Goal: Information Seeking & Learning: Learn about a topic

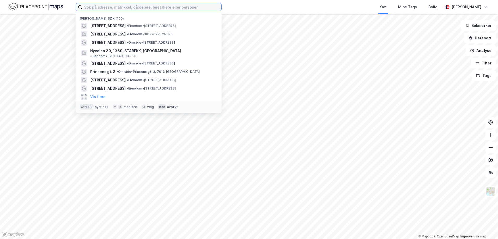
click at [115, 8] on input at bounding box center [151, 7] width 139 height 8
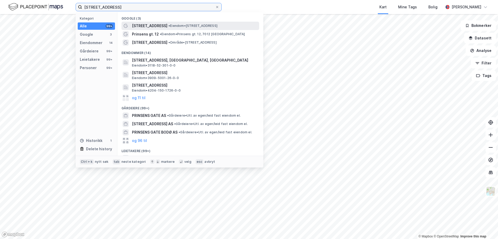
type input "[STREET_ADDRESS]"
click at [150, 25] on span "[STREET_ADDRESS]" at bounding box center [149, 26] width 35 height 6
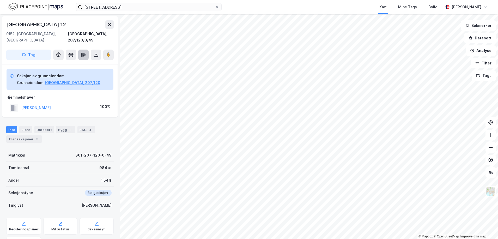
click at [82, 52] on icon at bounding box center [83, 54] width 5 height 5
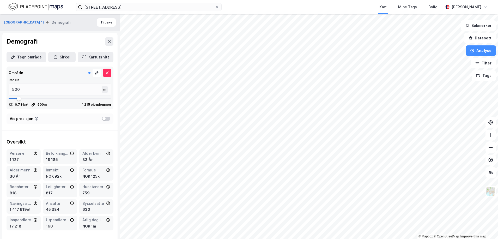
type input "476"
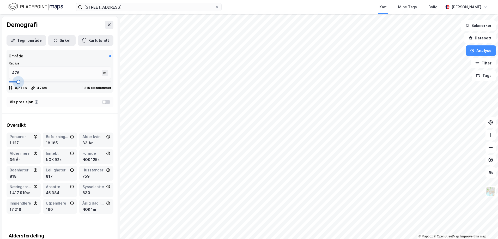
type input "423"
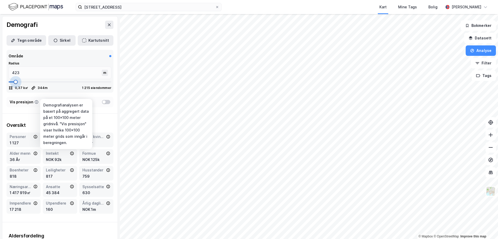
type input "344"
type input "331"
type input "318"
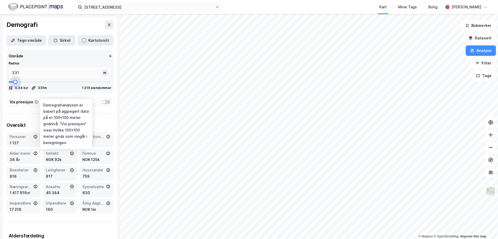
type input "318"
type input "304"
type input "291"
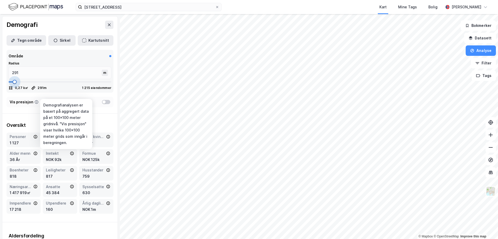
type input "278"
type input "265"
type input "238"
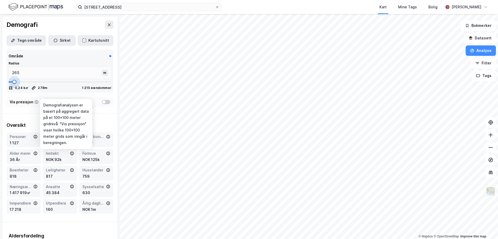
type input "238"
drag, startPoint x: 18, startPoint y: 97, endPoint x: 13, endPoint y: 99, distance: 5.0
